Goal: Find specific page/section: Find specific page/section

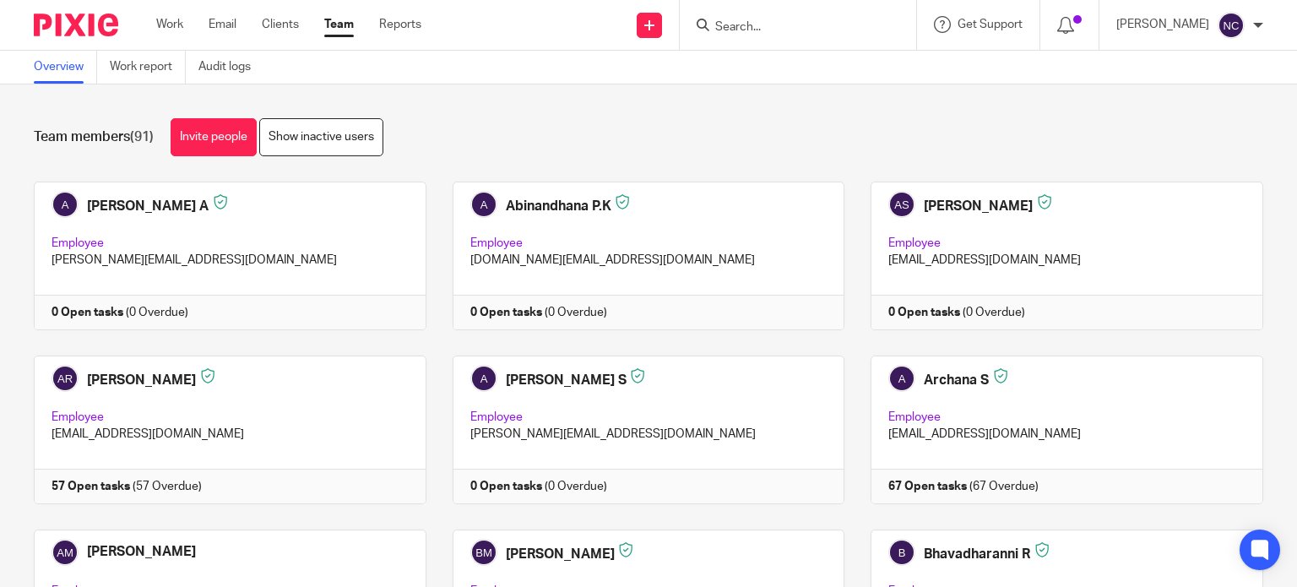
click at [747, 26] on input "Search" at bounding box center [790, 27] width 152 height 15
paste input "3stage Ltd"
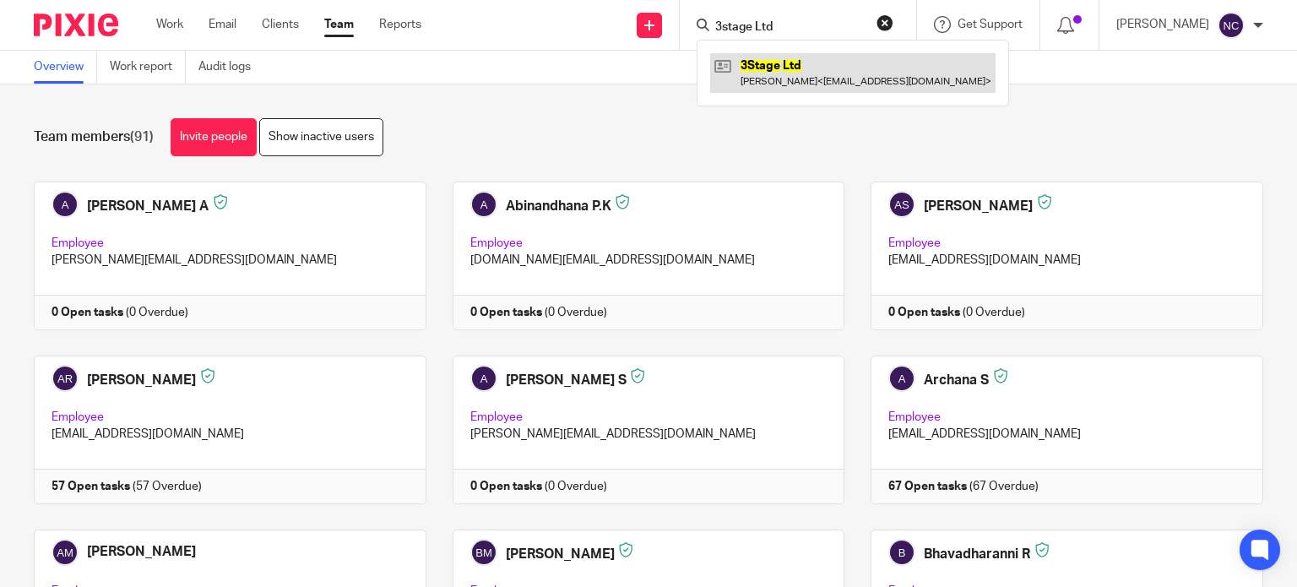
type input "3stage Ltd"
click at [791, 64] on link at bounding box center [853, 72] width 286 height 39
